Goal: Task Accomplishment & Management: Manage account settings

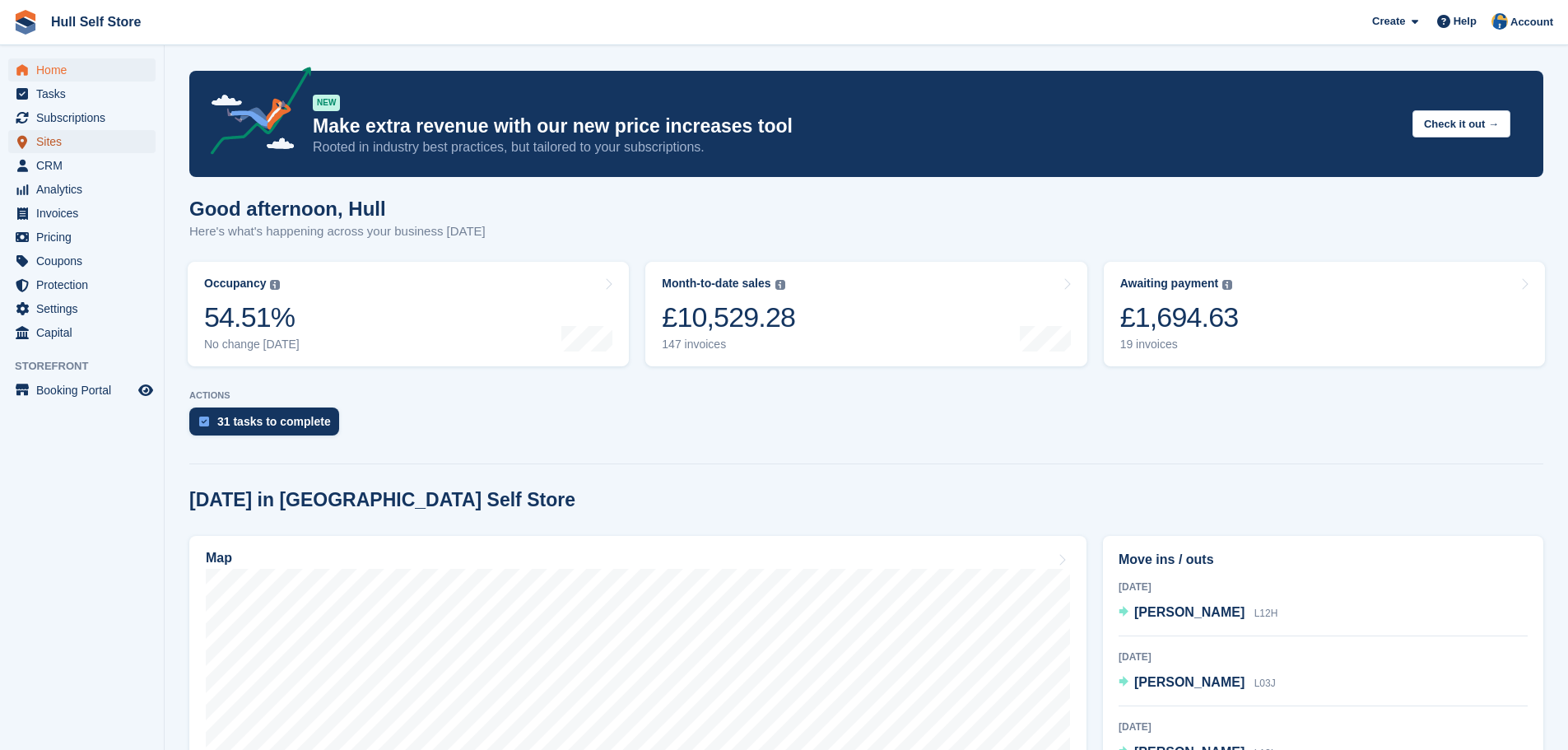
click at [69, 145] on span "Sites" at bounding box center [85, 141] width 98 height 23
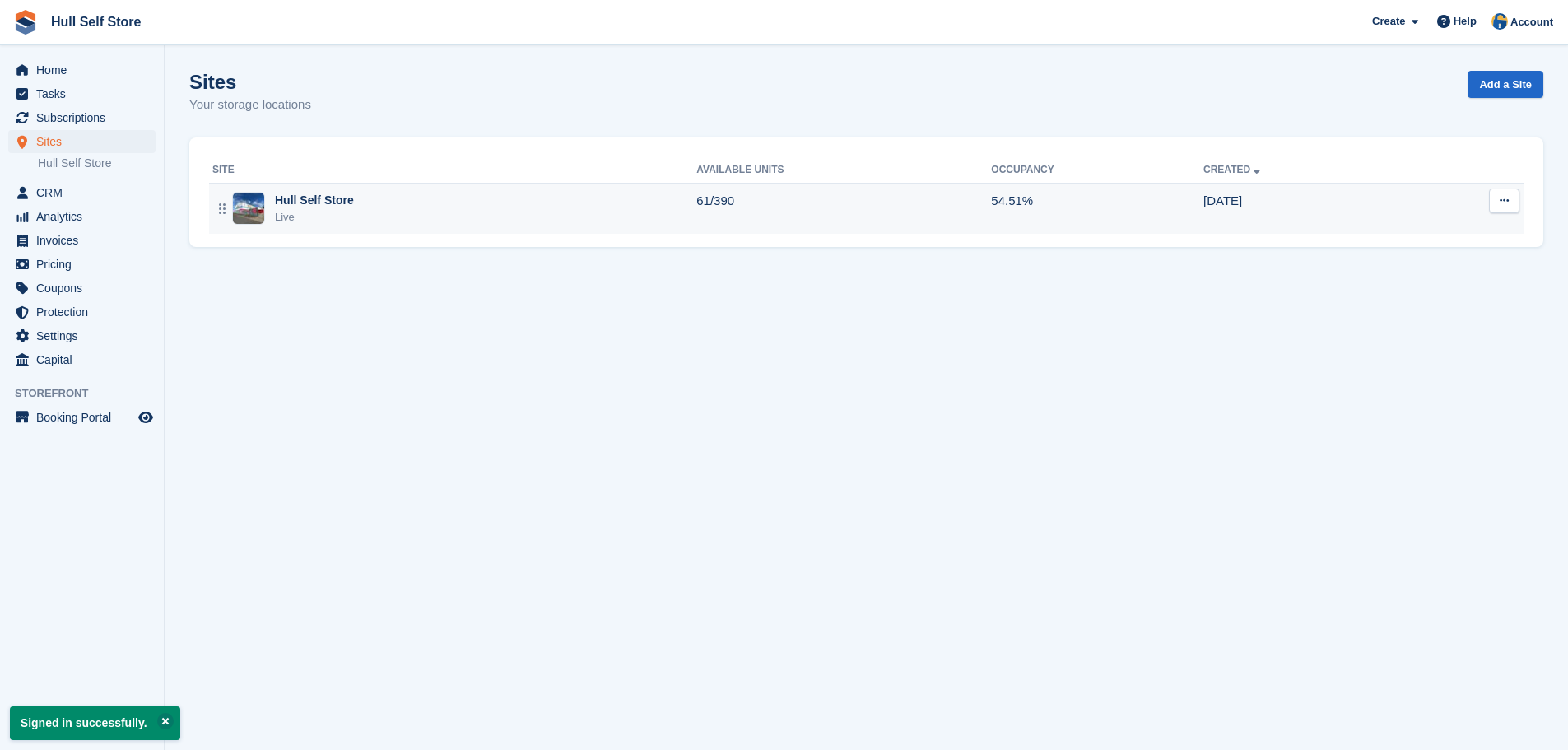
click at [541, 231] on td "Hull Self Store Live" at bounding box center [453, 208] width 487 height 51
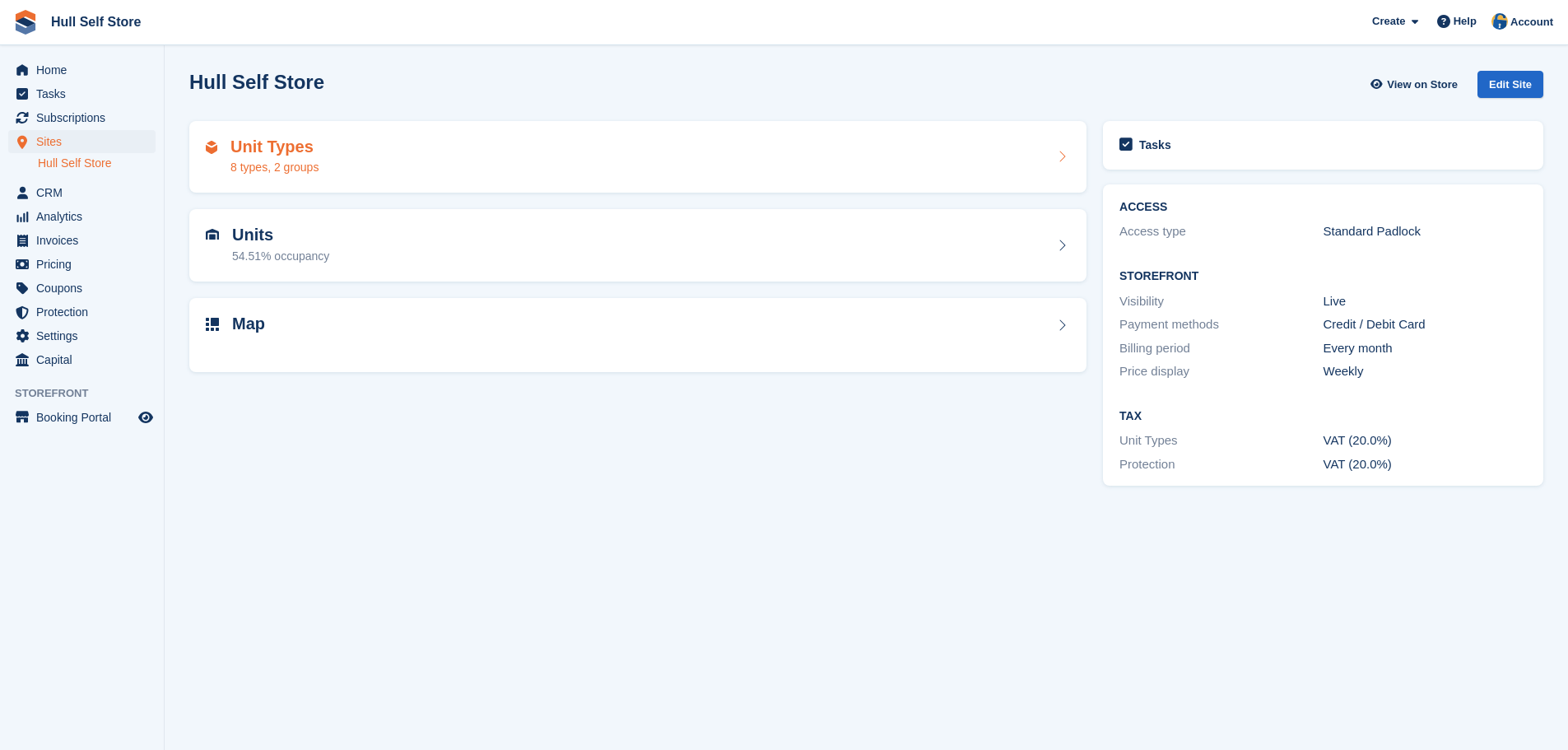
click at [487, 153] on div "Unit Types 8 types, 2 groups" at bounding box center [638, 158] width 865 height 39
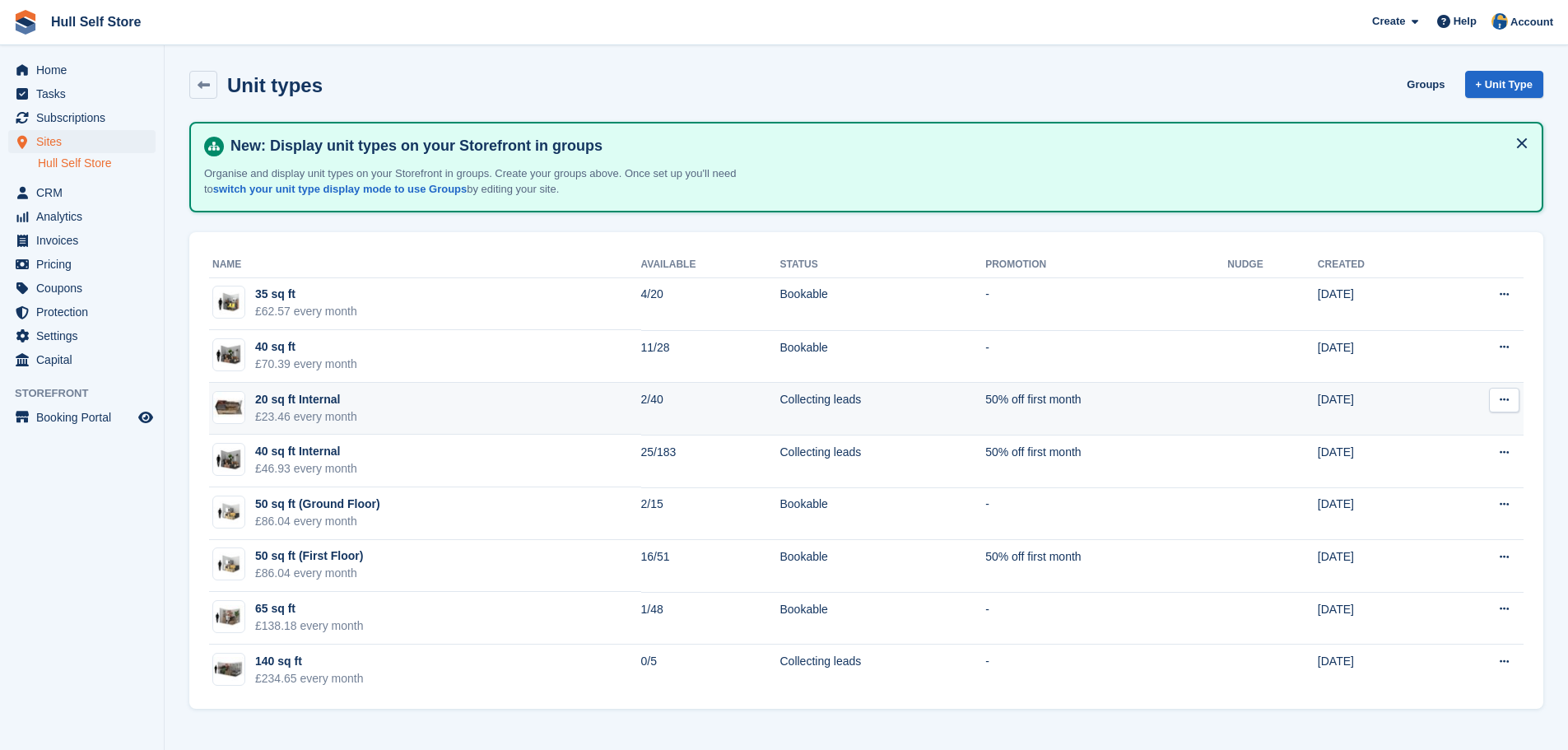
click at [497, 412] on td "20 sq ft Internal £23.46 every month" at bounding box center [425, 409] width 432 height 53
click at [1512, 404] on button at bounding box center [1504, 400] width 30 height 25
click at [1456, 427] on p "Edit unit type" at bounding box center [1440, 432] width 143 height 21
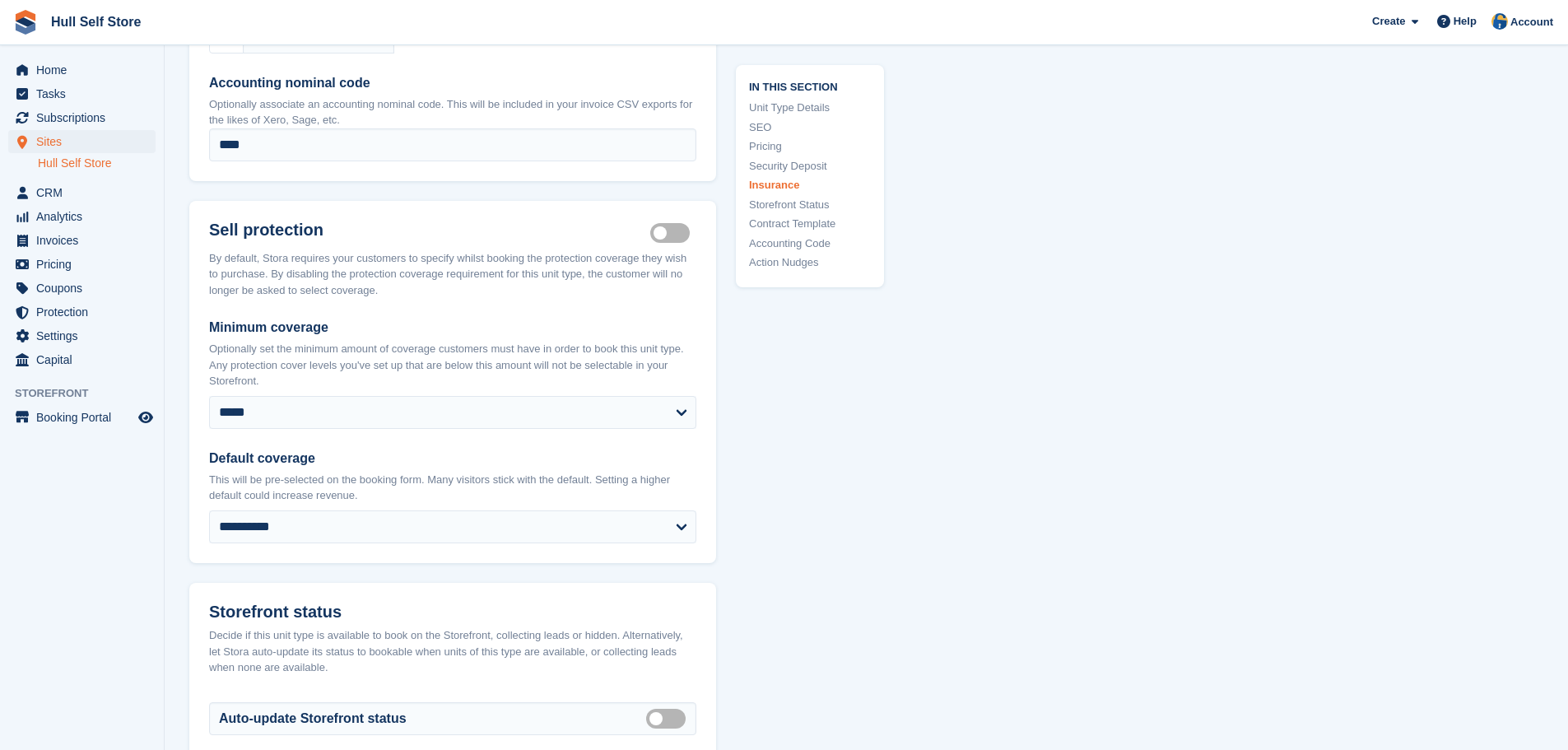
scroll to position [2552, 0]
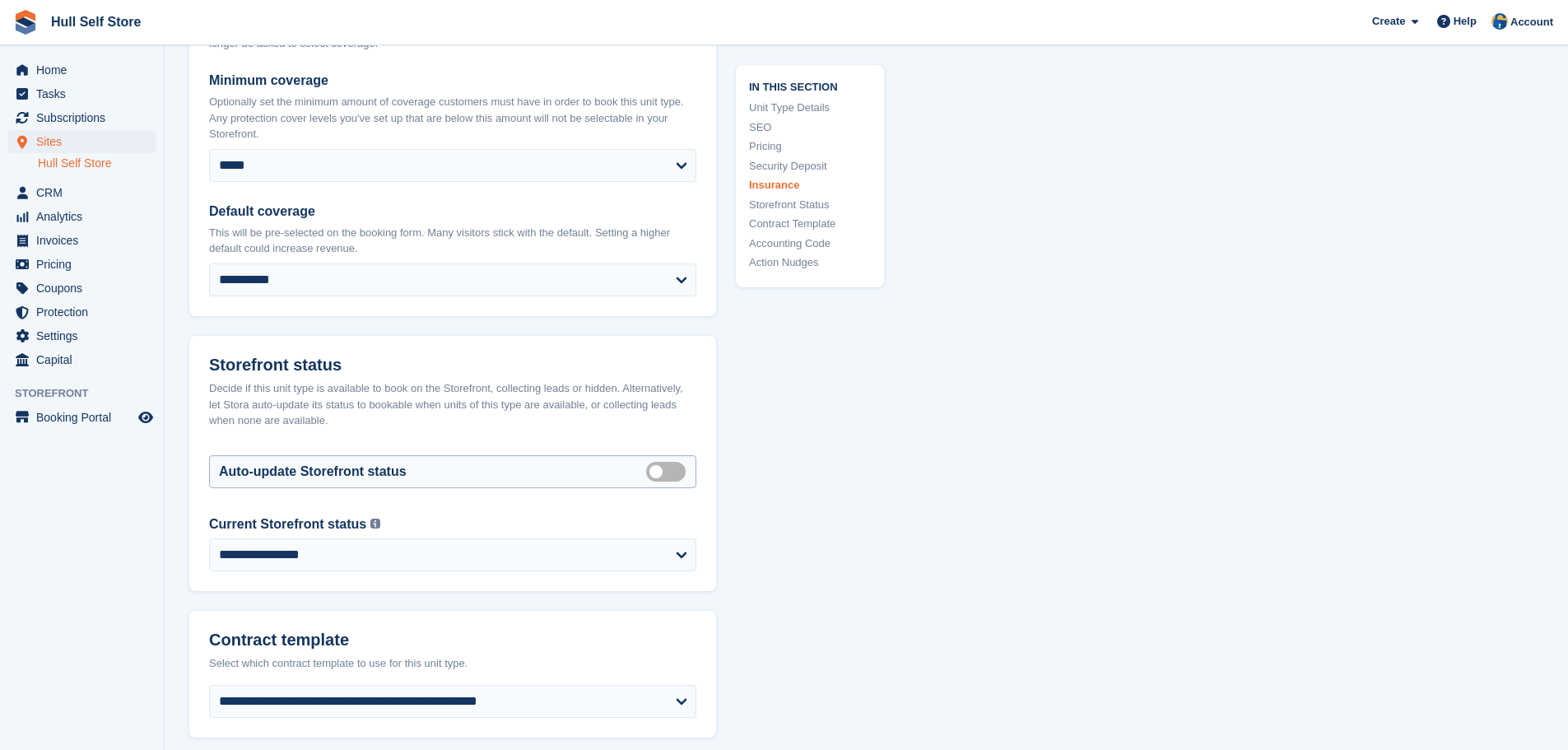
click at [660, 470] on label "Auto manage storefront status" at bounding box center [669, 471] width 47 height 3
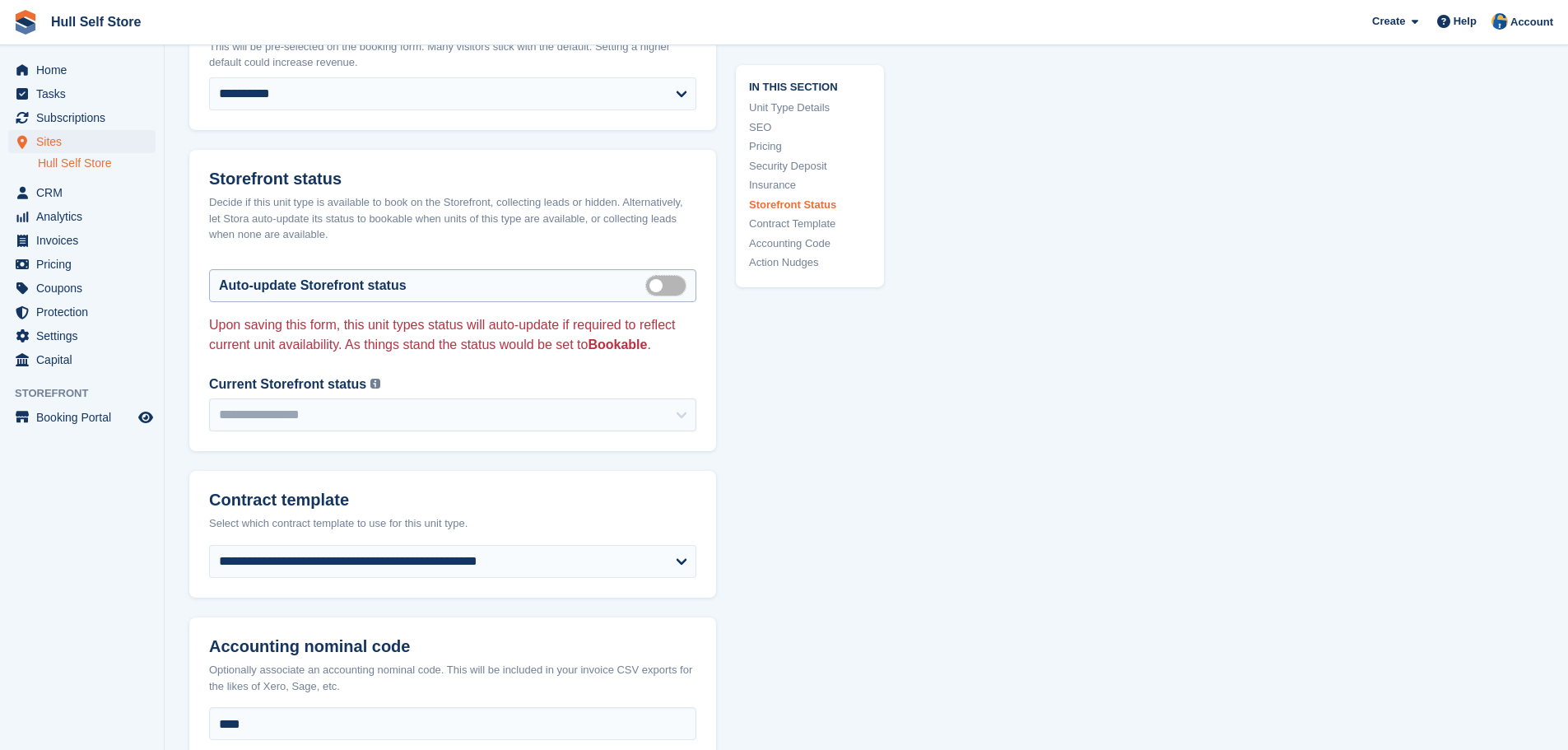
scroll to position [2963, 0]
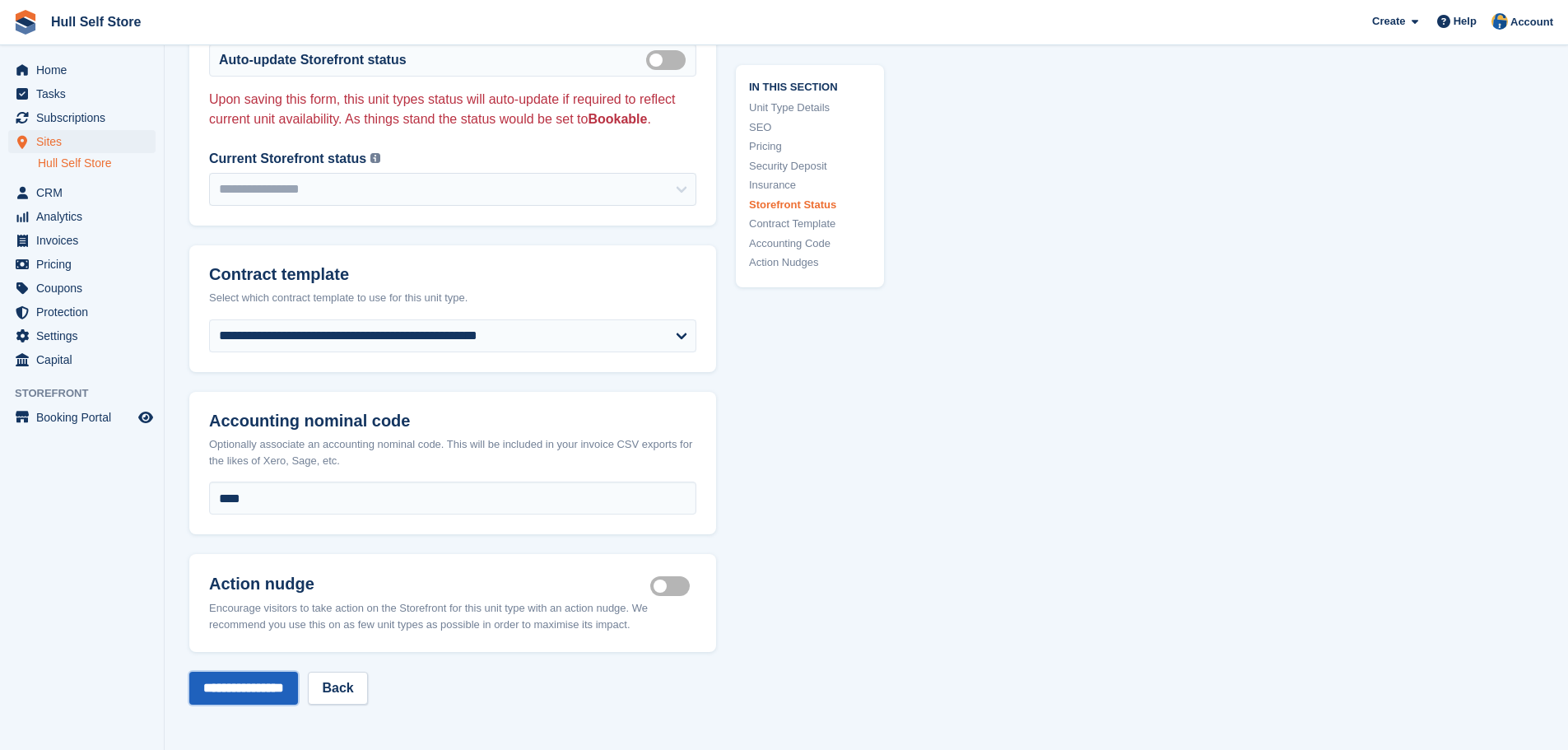
click at [260, 671] on input "**********" at bounding box center [243, 687] width 108 height 33
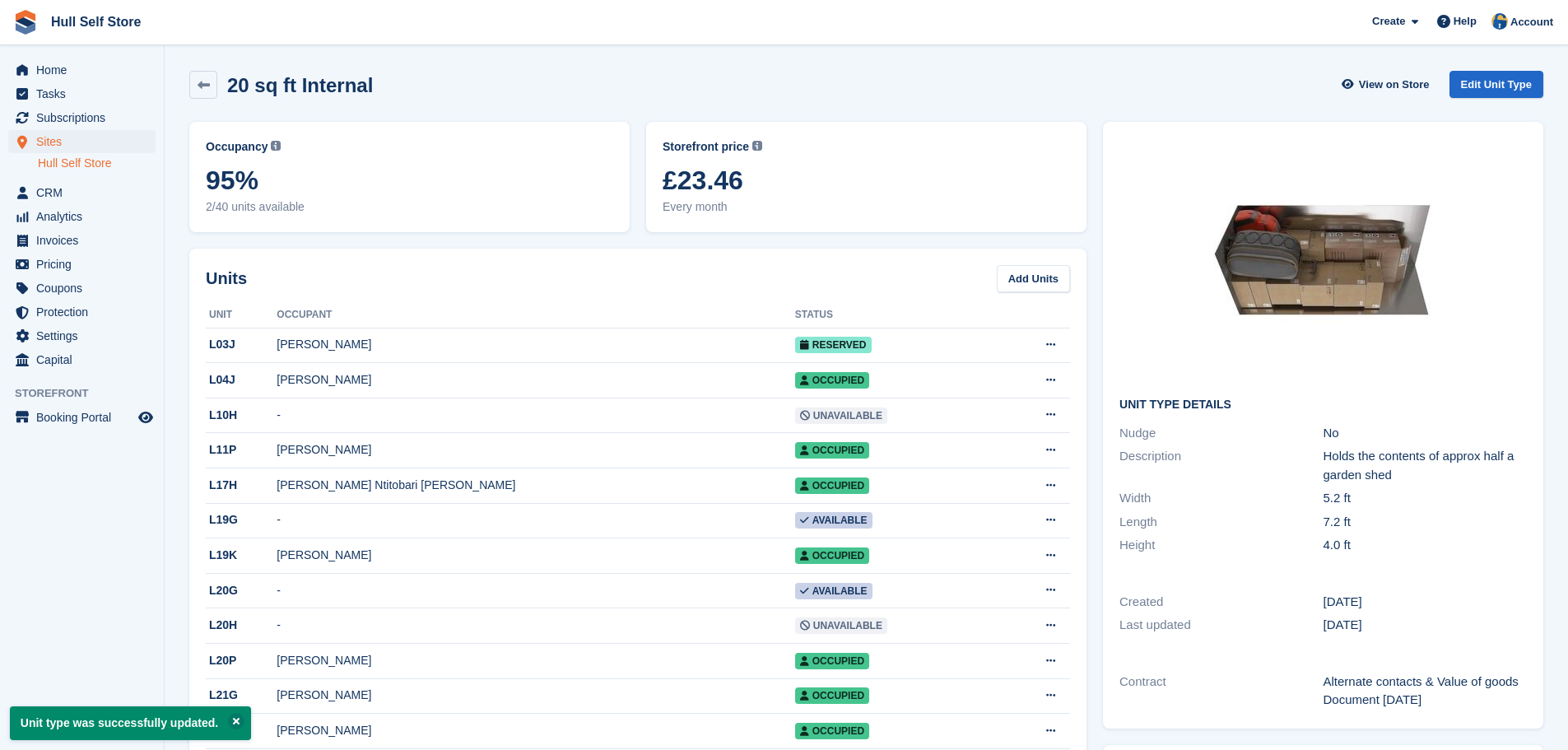
click at [115, 160] on link "Hull Self Store" at bounding box center [97, 163] width 118 height 15
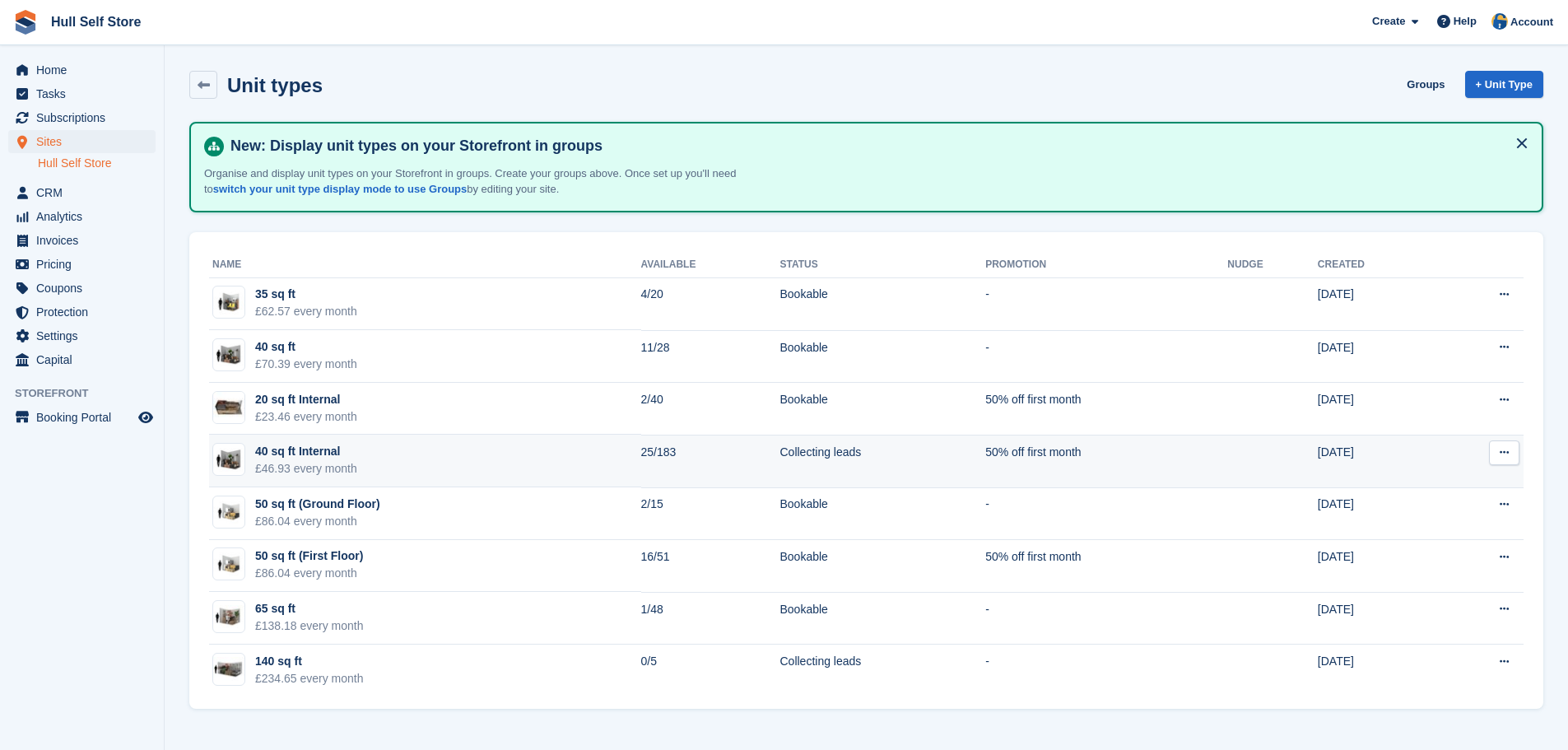
click at [1508, 448] on icon at bounding box center [1504, 452] width 9 height 11
click at [1450, 488] on p "Edit unit type" at bounding box center [1440, 485] width 143 height 21
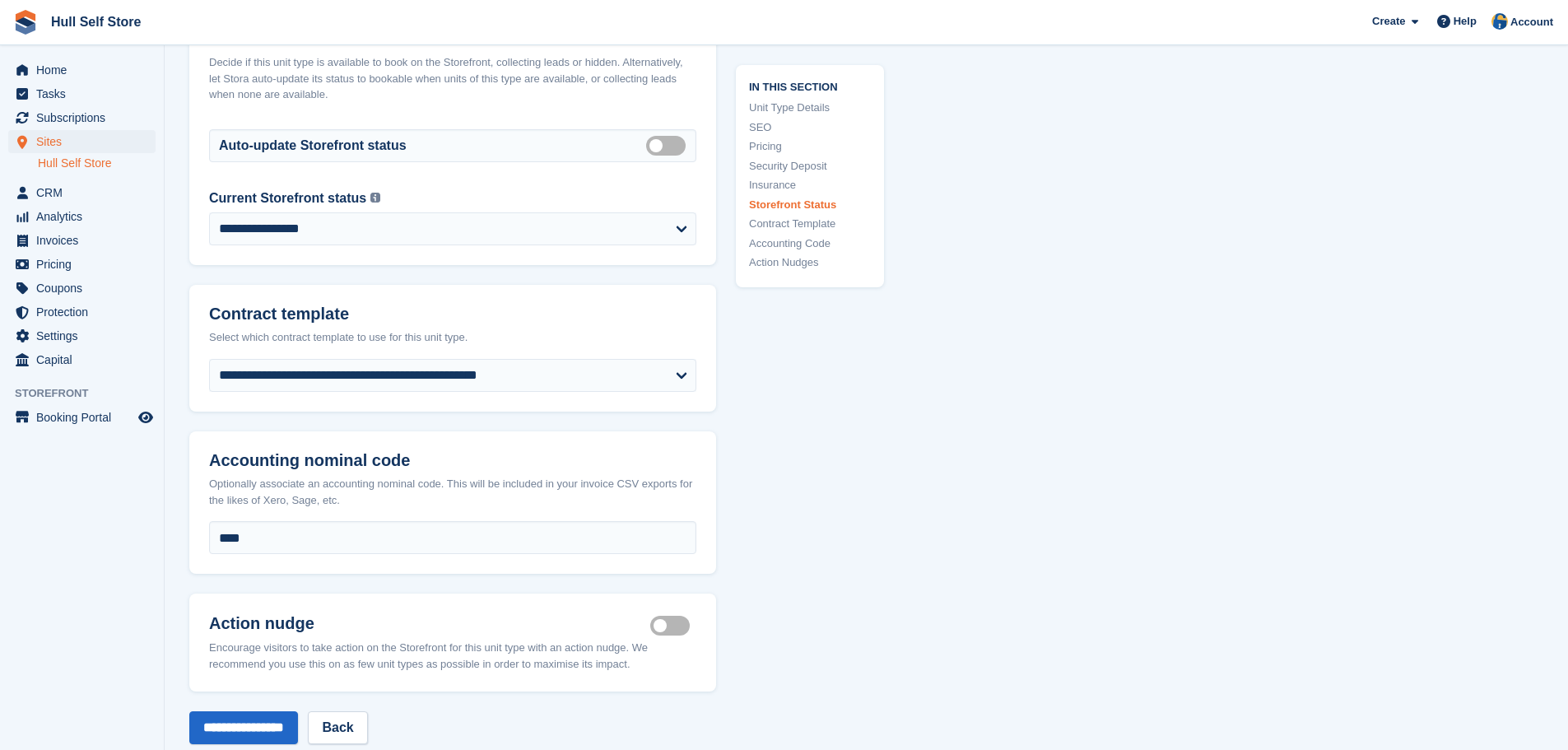
scroll to position [2799, 0]
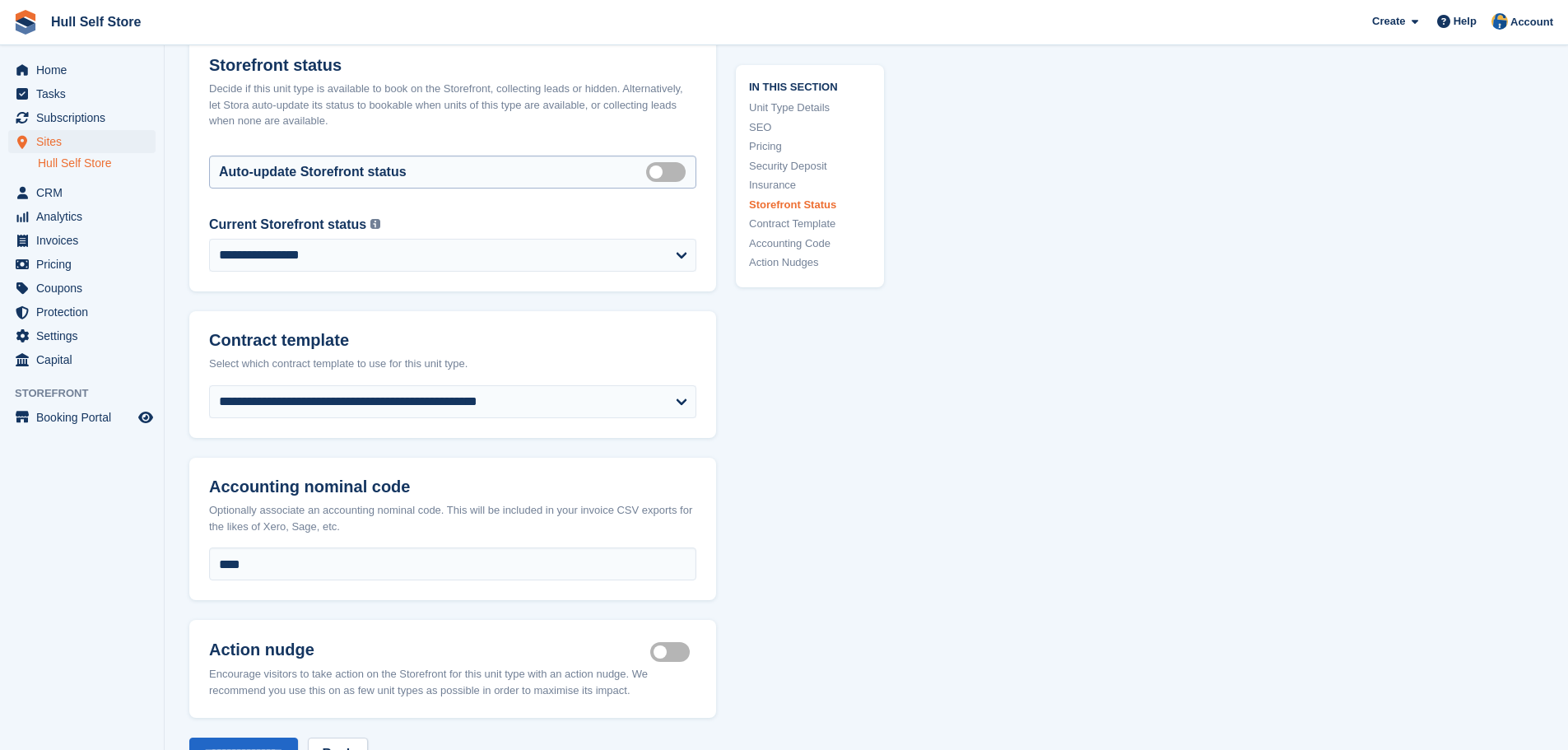
click at [653, 170] on label "Auto manage storefront status" at bounding box center [669, 171] width 47 height 3
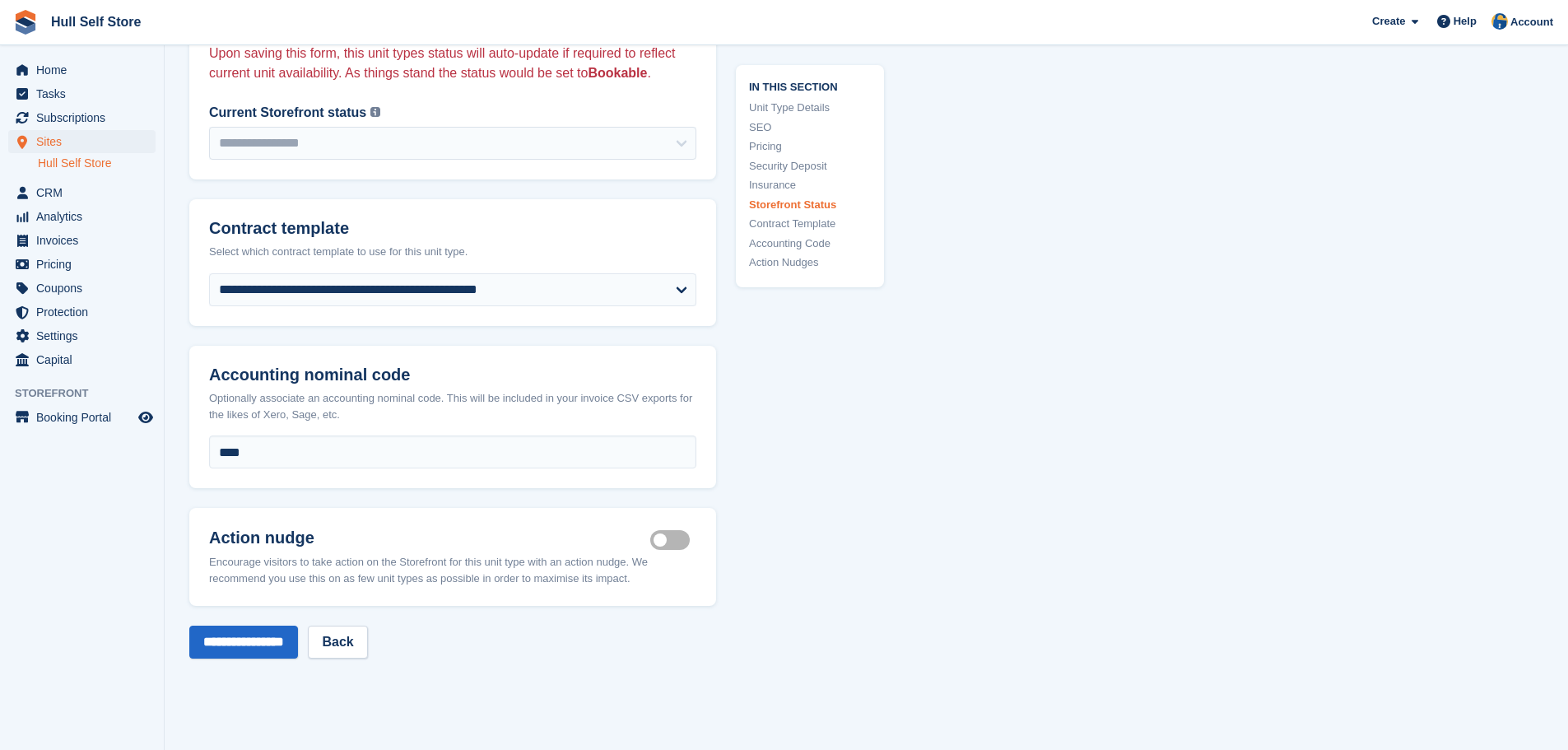
scroll to position [2963, 0]
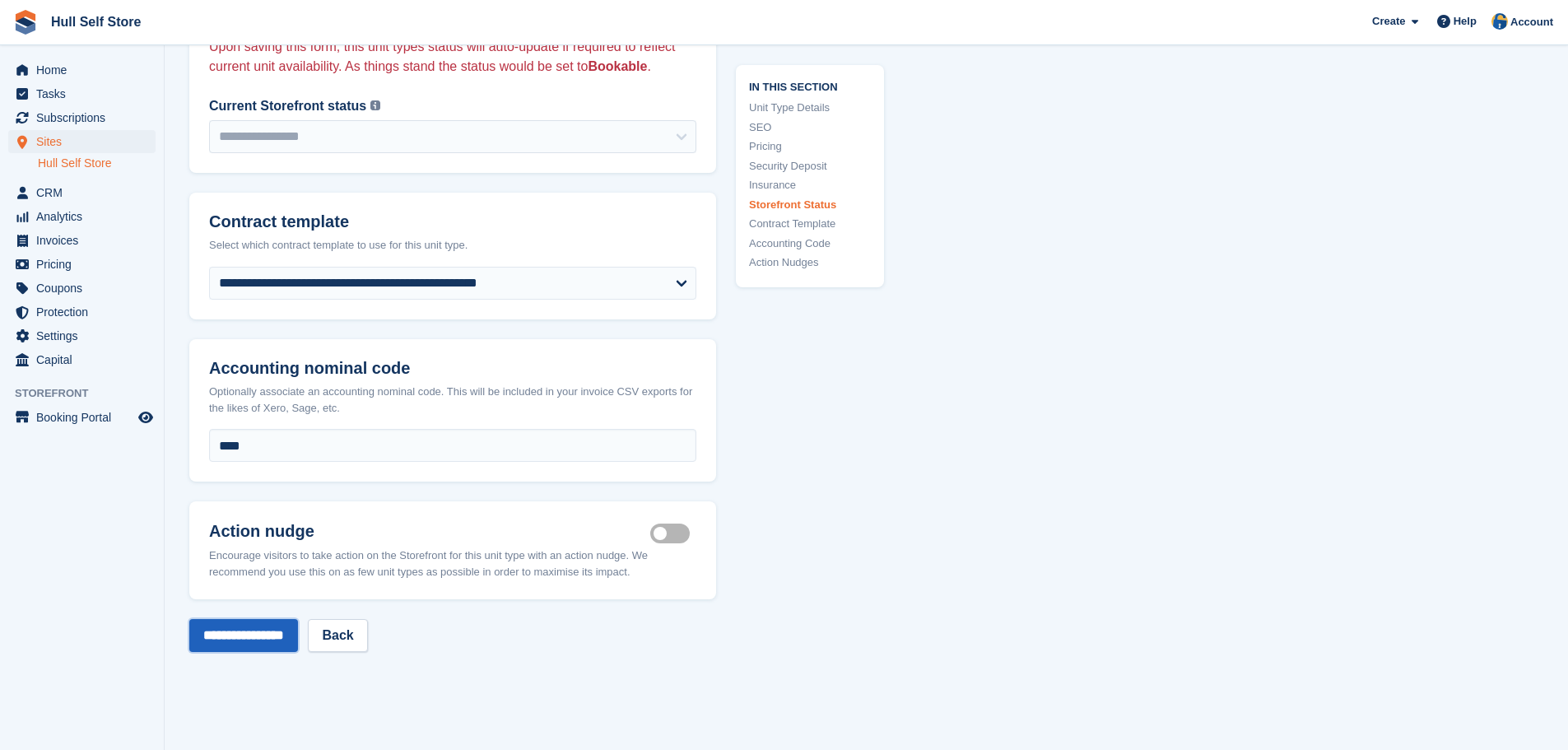
click at [225, 619] on input "**********" at bounding box center [243, 635] width 108 height 33
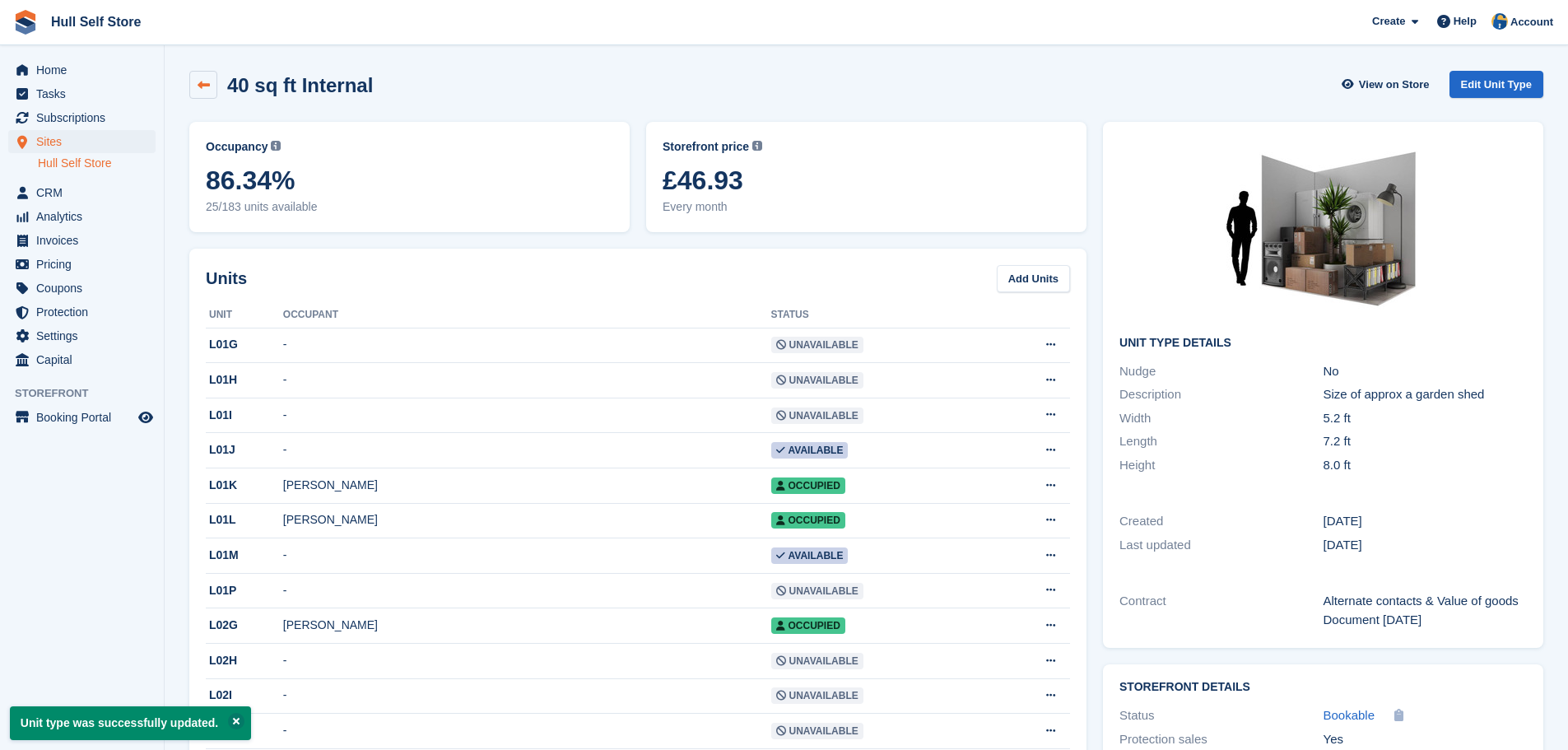
click at [198, 87] on icon at bounding box center [204, 85] width 13 height 13
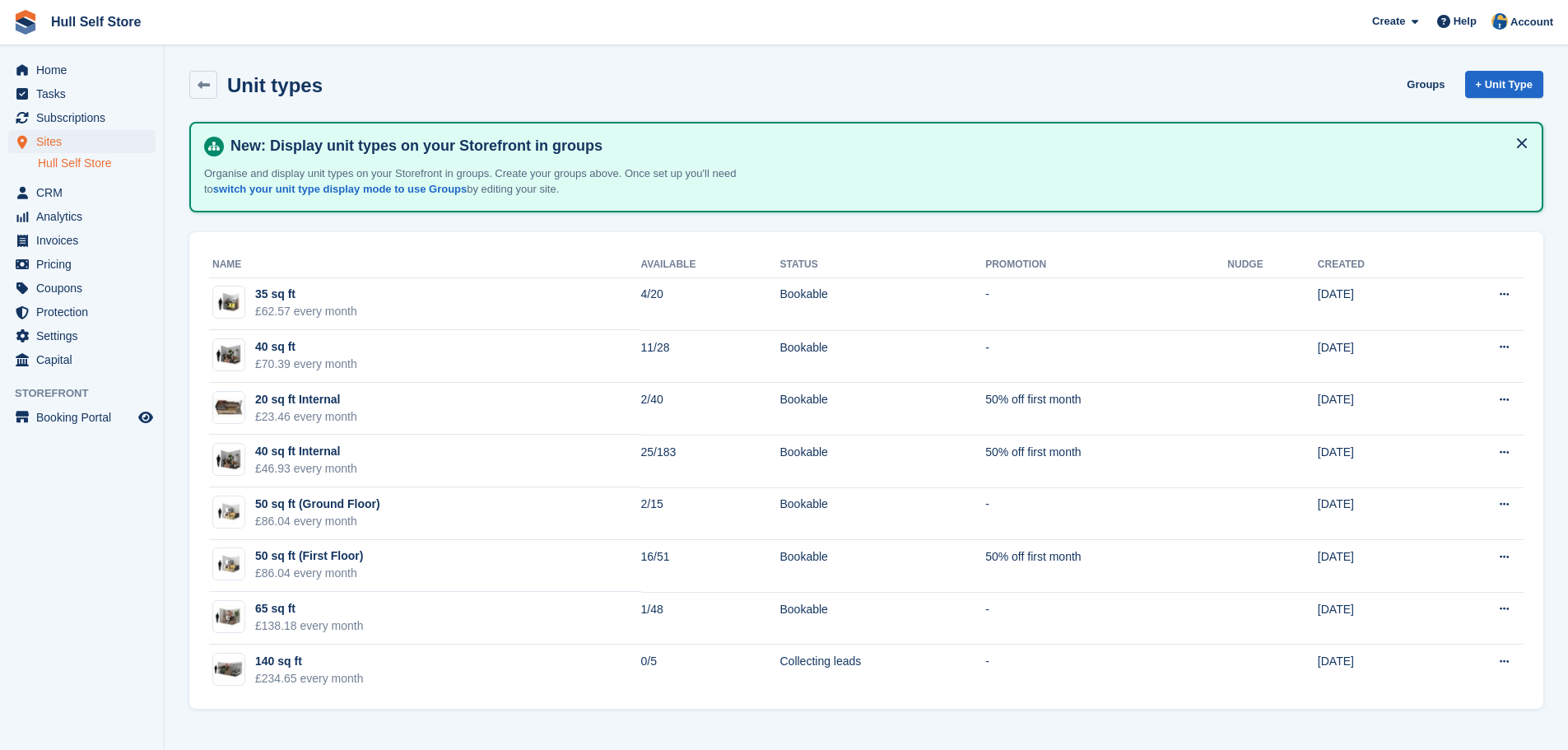
click at [15, 28] on img at bounding box center [26, 22] width 25 height 25
